Goal: Navigation & Orientation: Find specific page/section

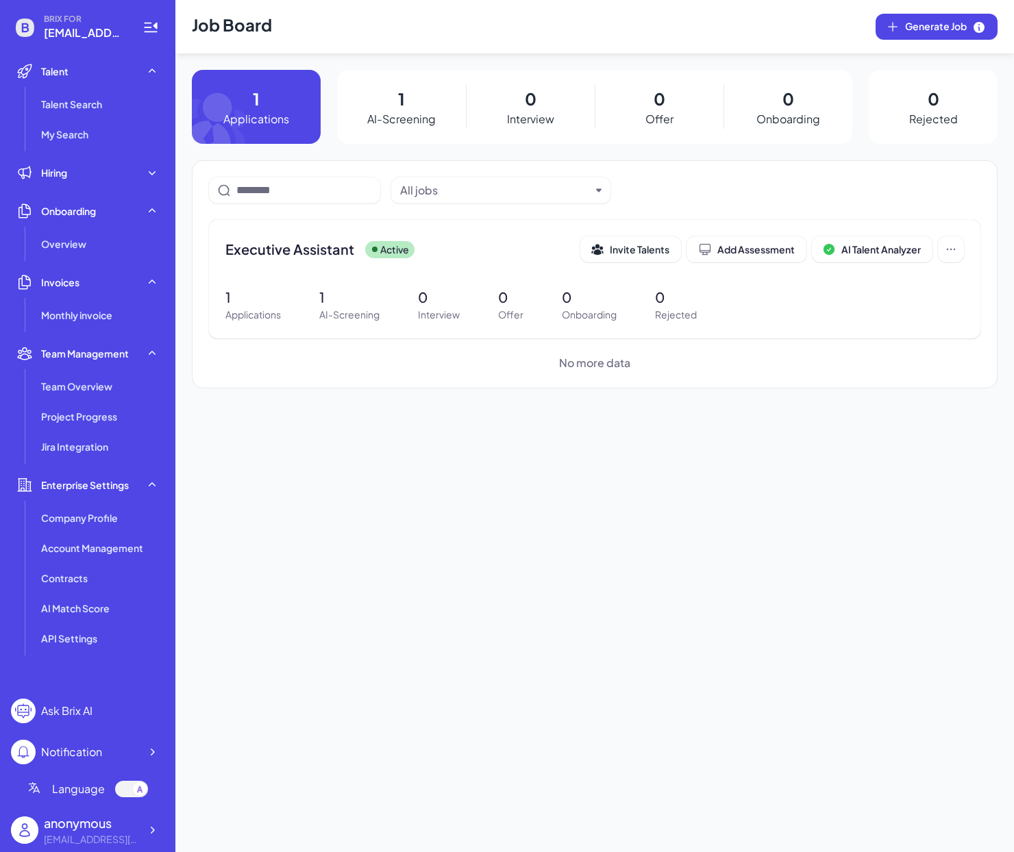
click at [125, 791] on div at bounding box center [131, 789] width 33 height 16
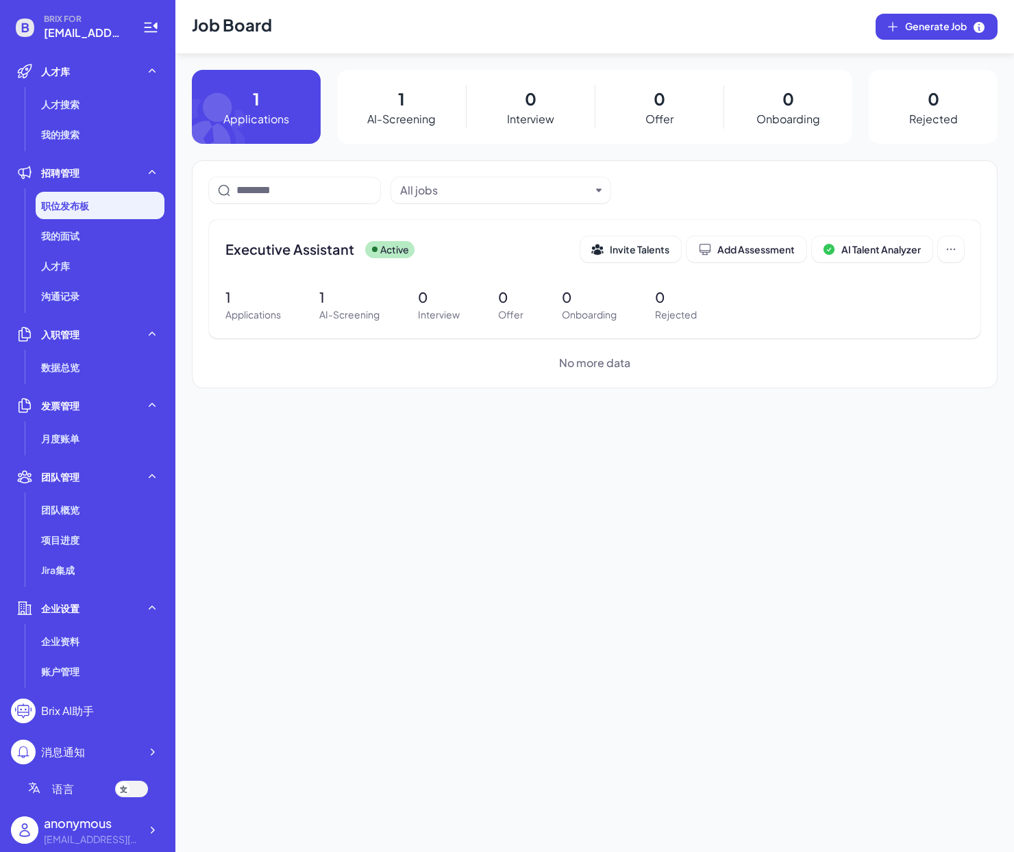
click at [125, 791] on icon at bounding box center [124, 790] width 8 height 8
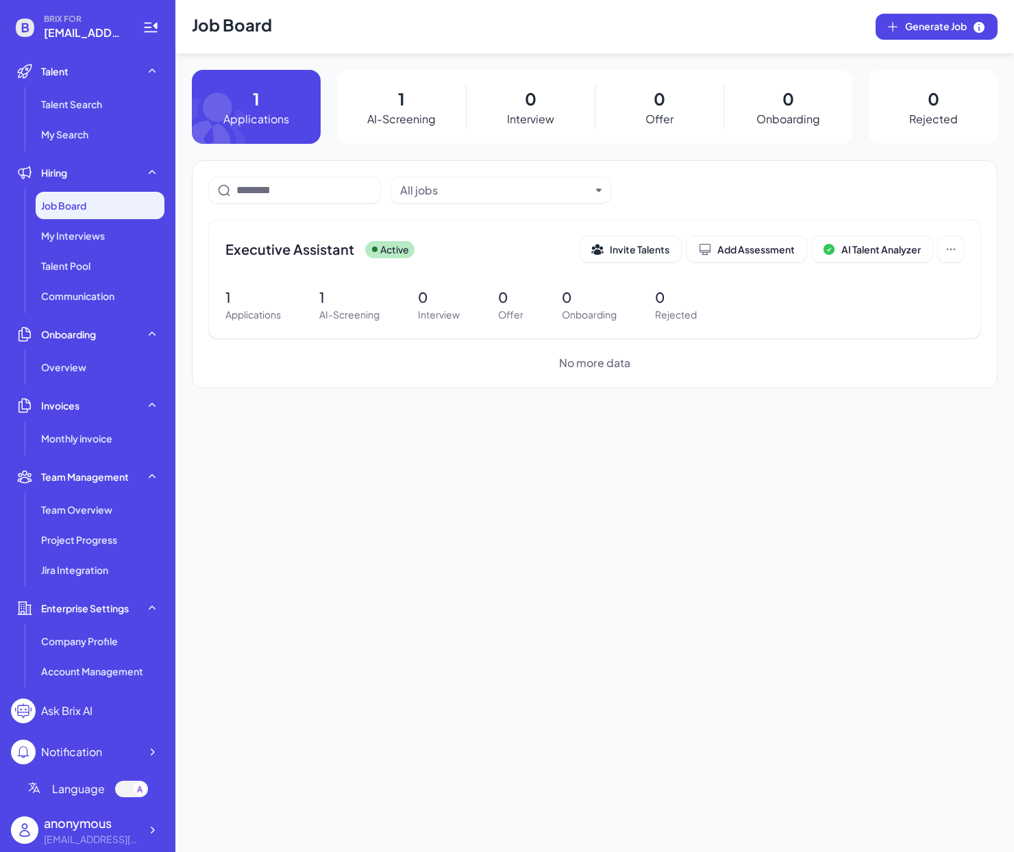
click at [125, 791] on div at bounding box center [131, 789] width 33 height 16
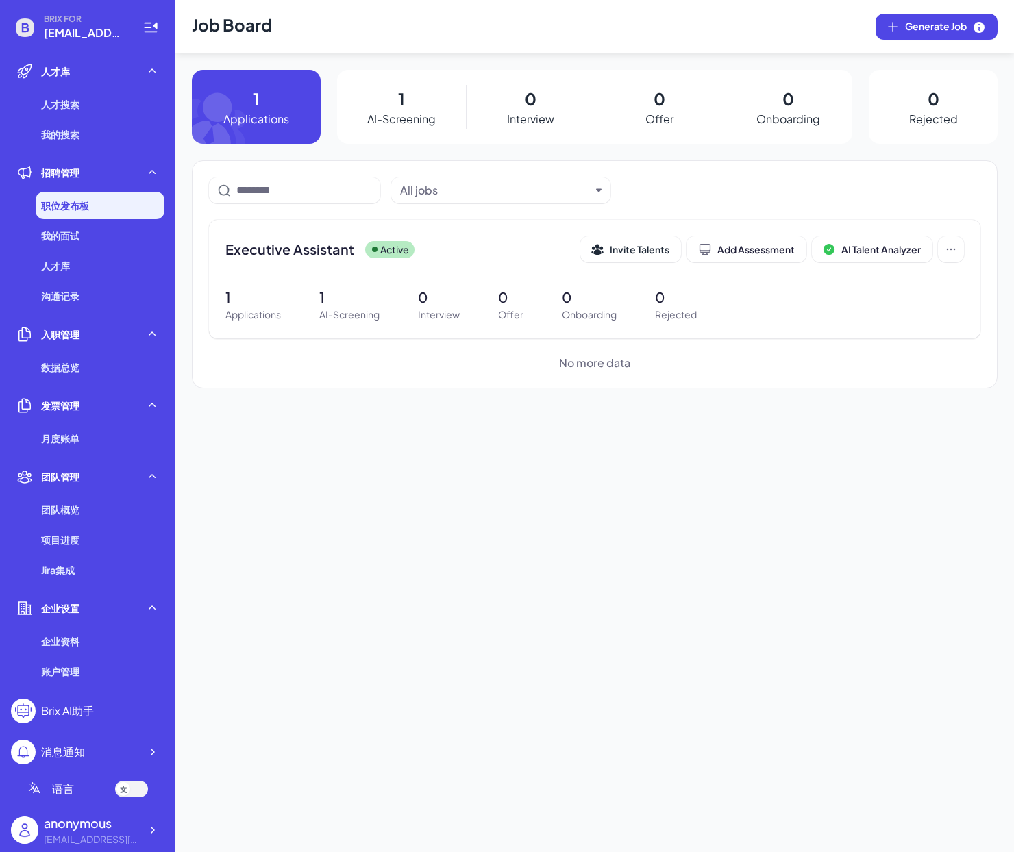
click at [125, 791] on icon at bounding box center [124, 790] width 8 height 8
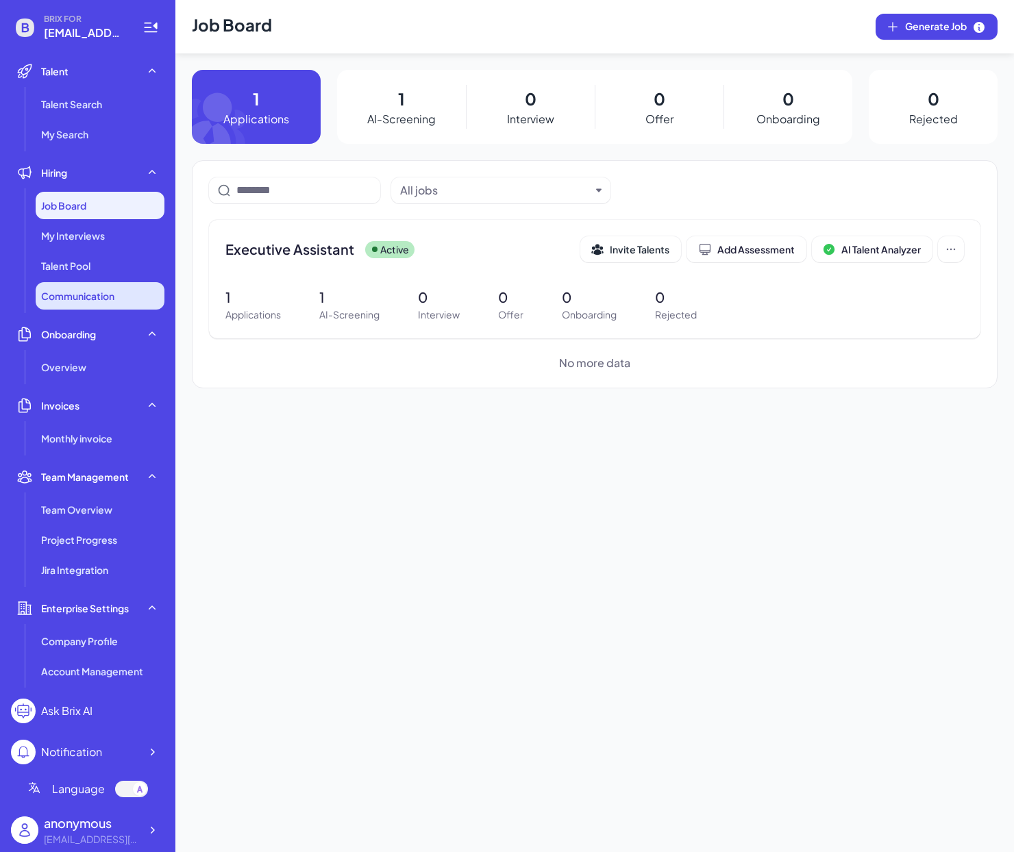
click at [126, 287] on li "Communication" at bounding box center [100, 295] width 129 height 27
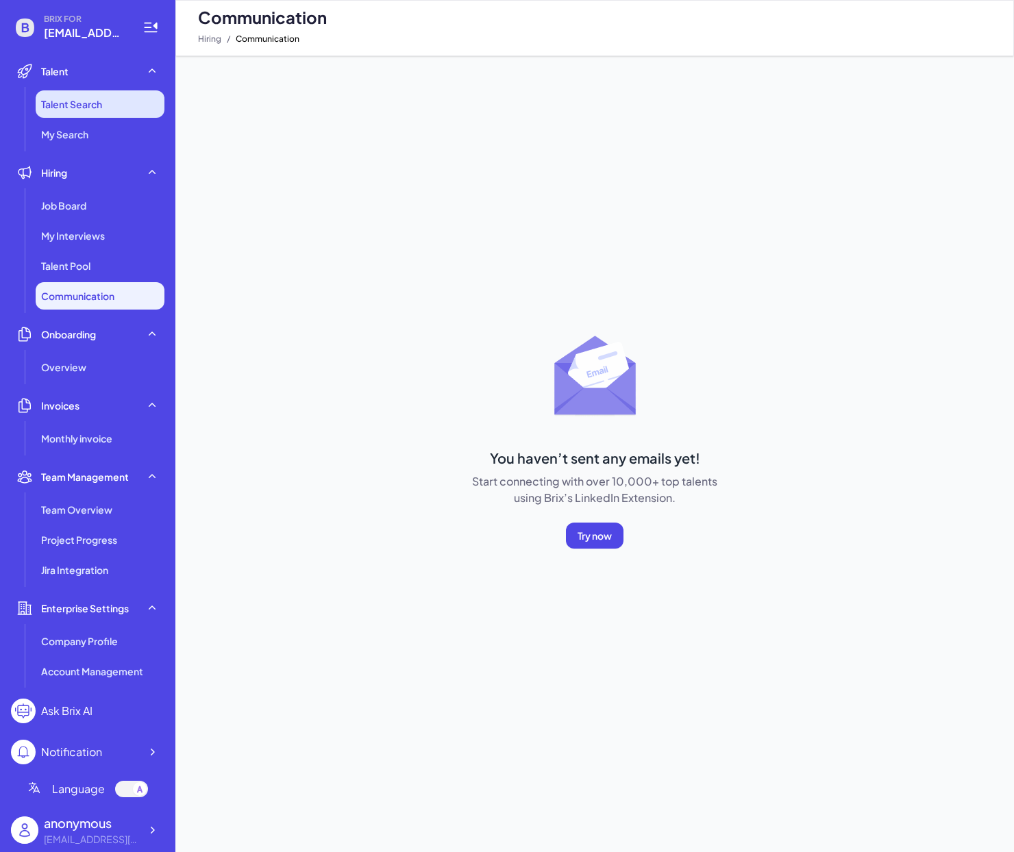
click at [88, 103] on span "Talent Search" at bounding box center [71, 104] width 61 height 14
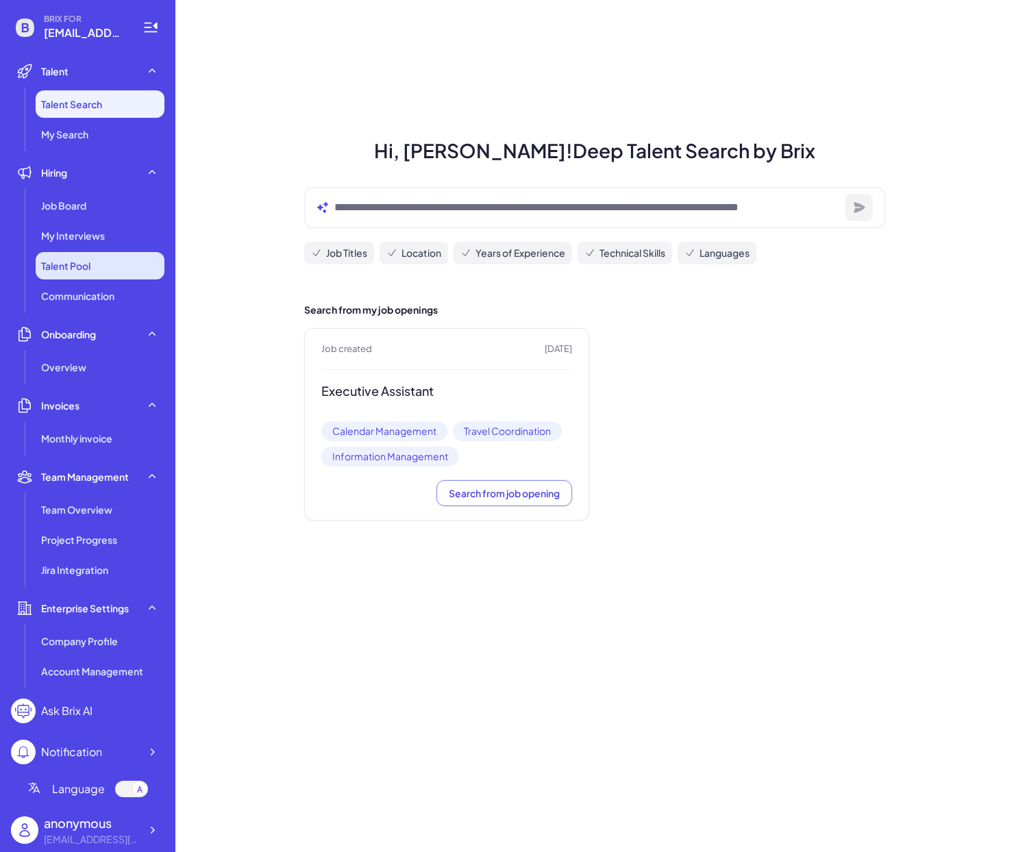
click at [72, 266] on span "Talent Pool" at bounding box center [65, 266] width 49 height 14
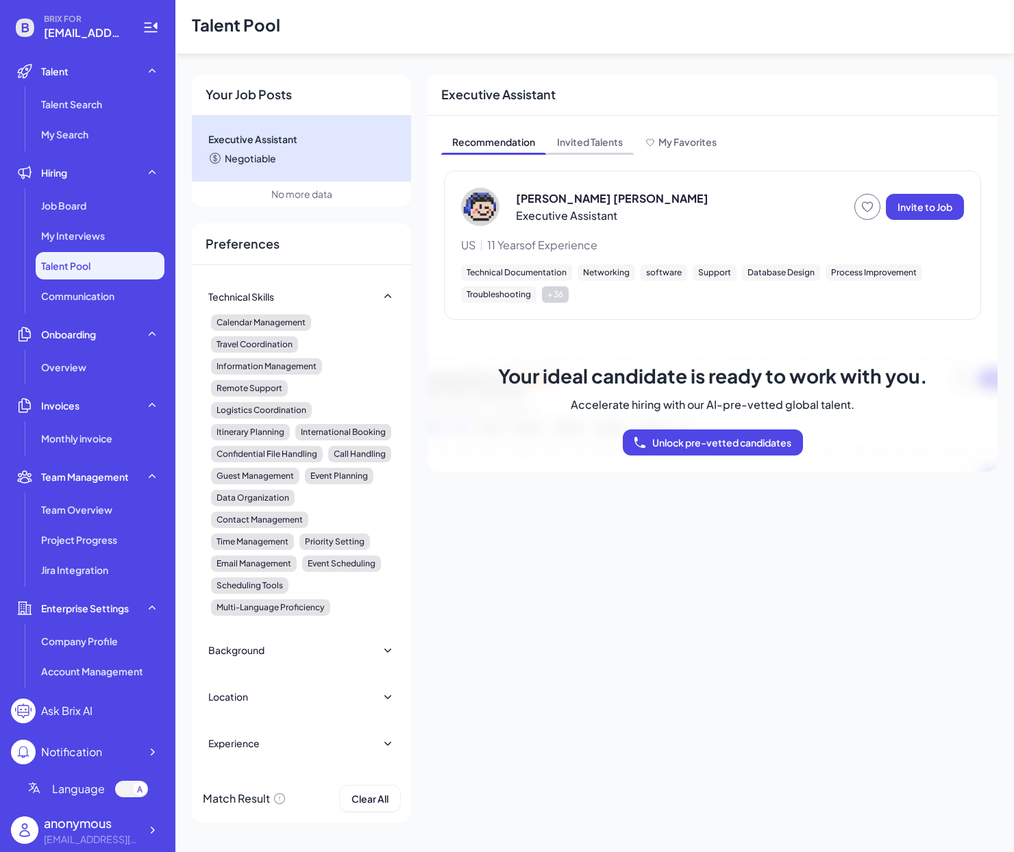
click at [601, 146] on span "Invited Talents" at bounding box center [590, 143] width 88 height 22
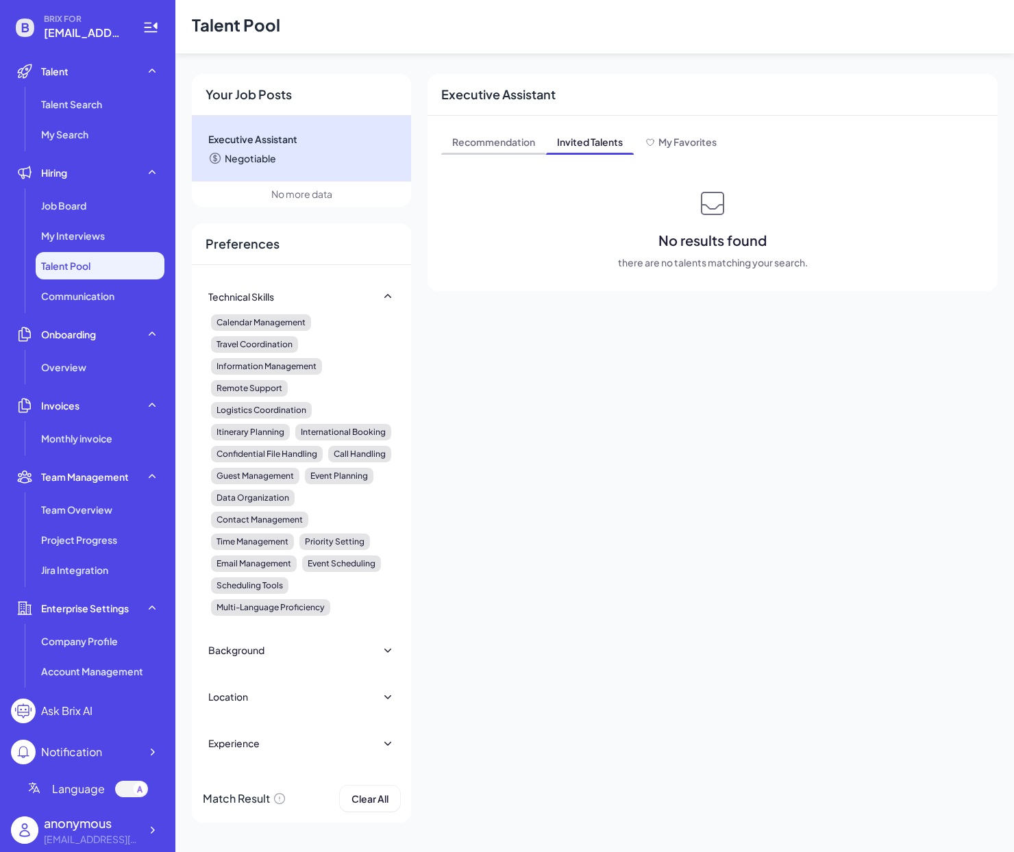
click at [502, 144] on span "Recommendation" at bounding box center [493, 143] width 105 height 22
